Goal: Task Accomplishment & Management: Manage account settings

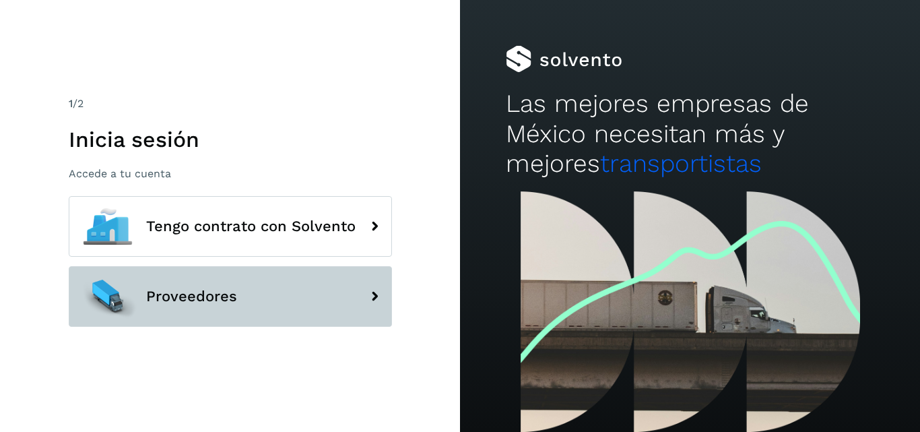
click at [259, 276] on button "Proveedores" at bounding box center [230, 296] width 323 height 61
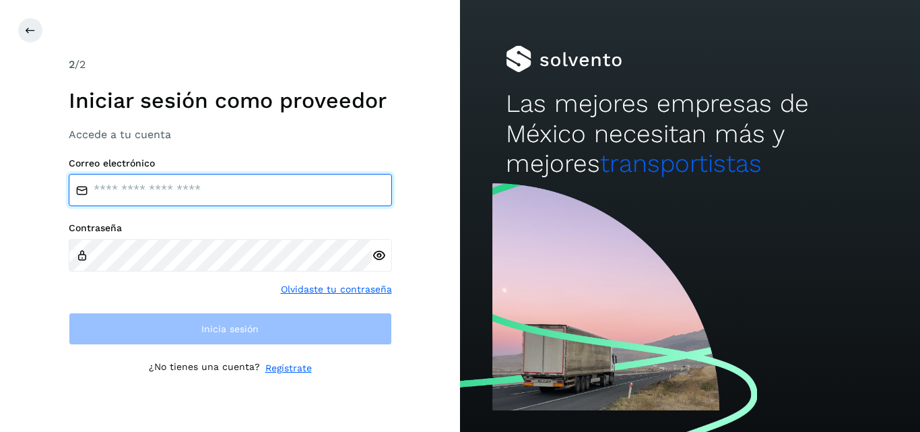
click at [212, 181] on input "email" at bounding box center [230, 190] width 323 height 32
type input "**********"
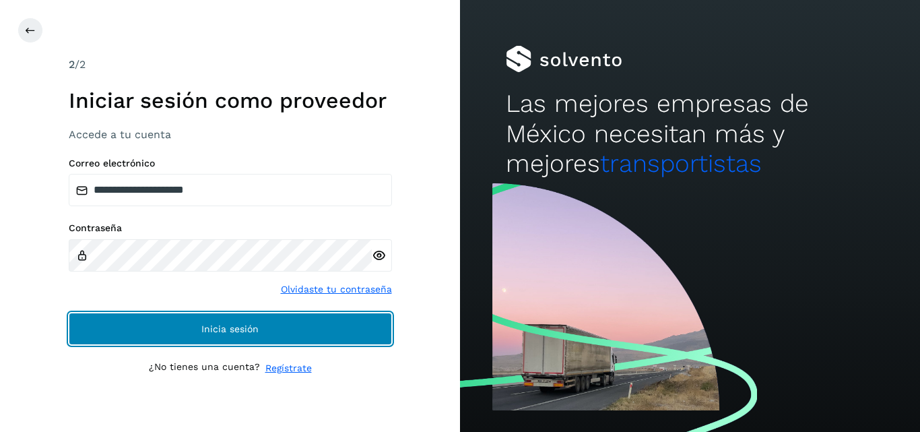
click at [175, 331] on button "Inicia sesión" at bounding box center [230, 329] width 323 height 32
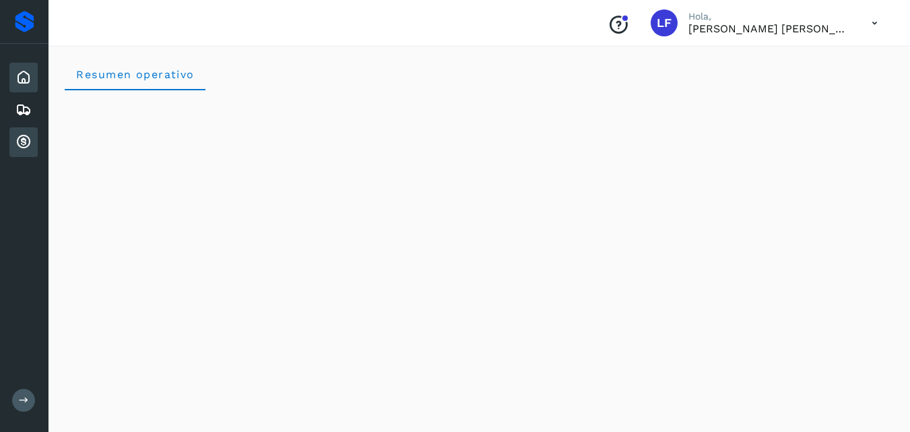
click at [24, 143] on icon at bounding box center [23, 142] width 16 height 16
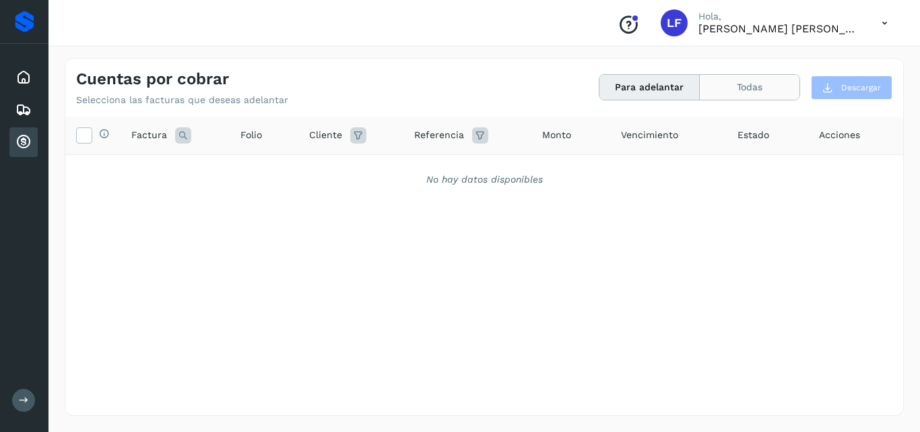
click at [716, 94] on button "Todas" at bounding box center [750, 87] width 100 height 25
